Goal: Find specific page/section: Find specific page/section

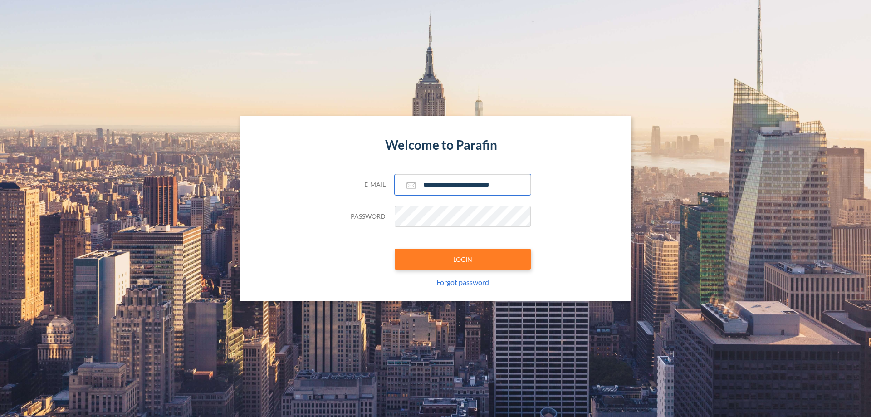
type input "**********"
click at [463, 259] on button "LOGIN" at bounding box center [463, 259] width 136 height 21
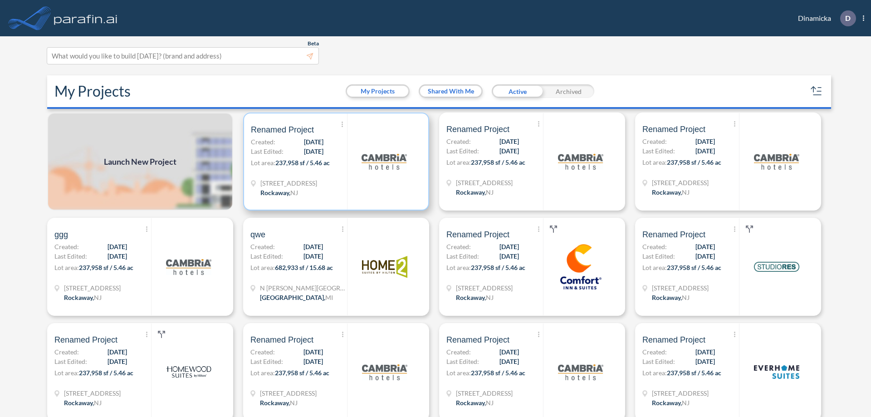
scroll to position [2, 0]
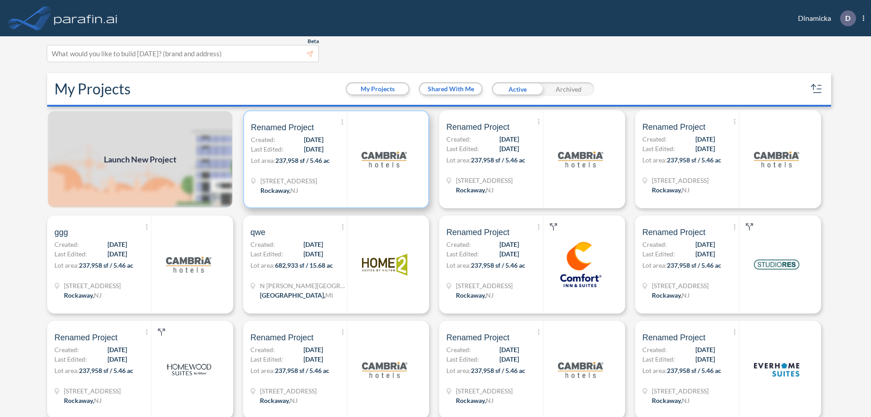
click at [334, 159] on p "Lot area: 237,958 sf / 5.46 ac" at bounding box center [299, 162] width 96 height 13
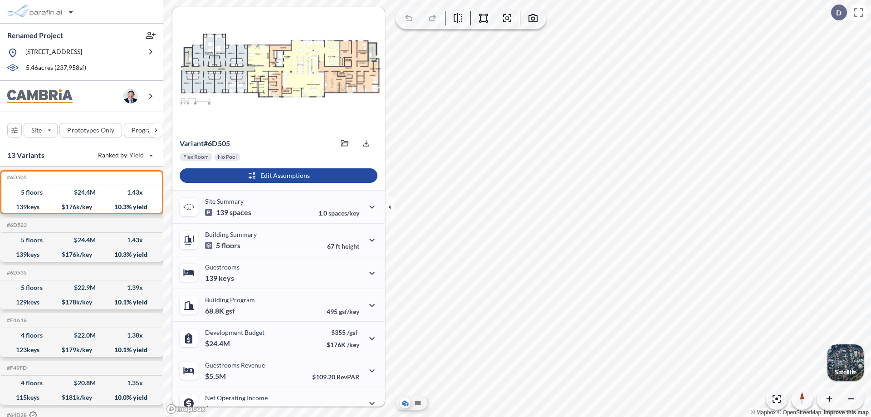
scroll to position [46, 0]
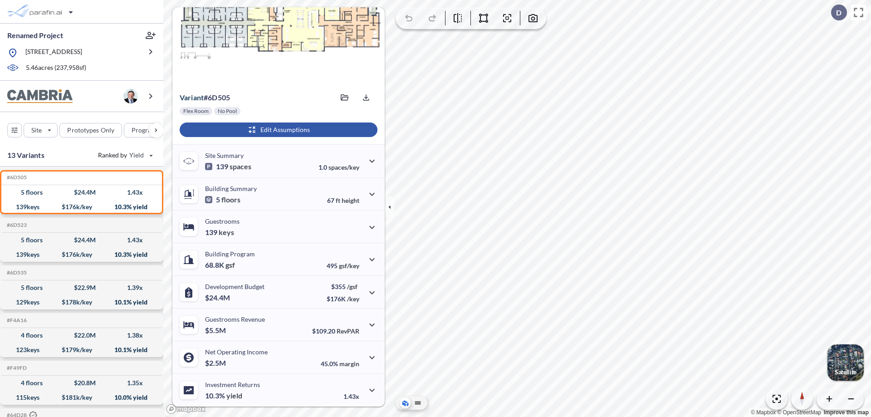
click at [277, 130] on div "button" at bounding box center [279, 129] width 198 height 15
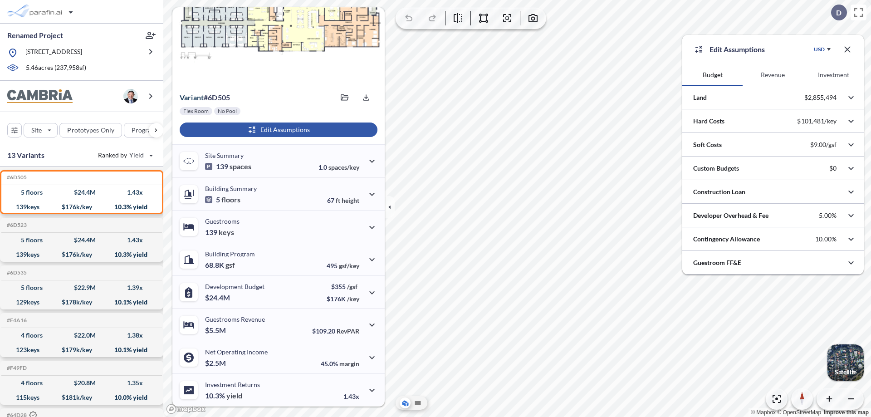
click at [772, 75] on button "Revenue" at bounding box center [772, 75] width 60 height 22
